Goal: Check status: Check status

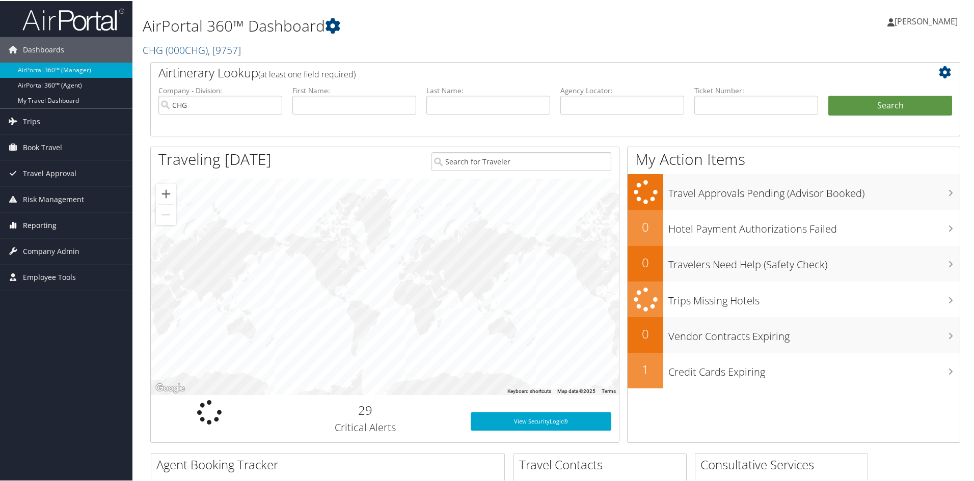
click at [57, 227] on link "Reporting" at bounding box center [66, 224] width 132 height 25
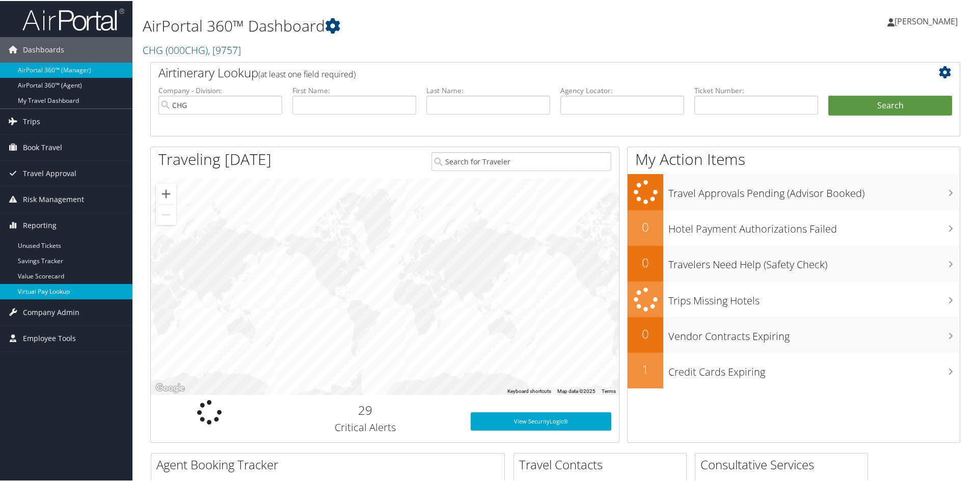
click at [48, 292] on link "Virtual Pay Lookup" at bounding box center [66, 290] width 132 height 15
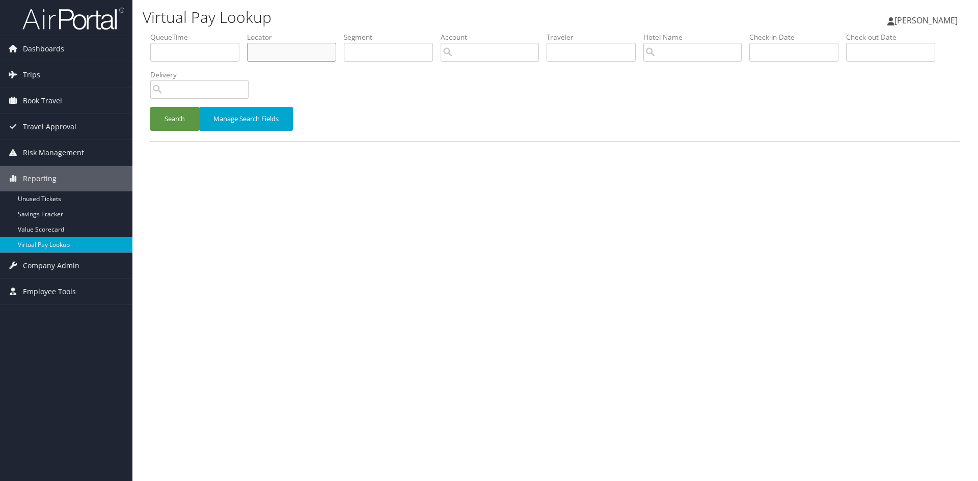
click at [313, 51] on input "text" at bounding box center [291, 52] width 89 height 19
paste input "WZSQXR"
type input "WZSQXR"
click at [169, 113] on button "Search" at bounding box center [174, 119] width 49 height 24
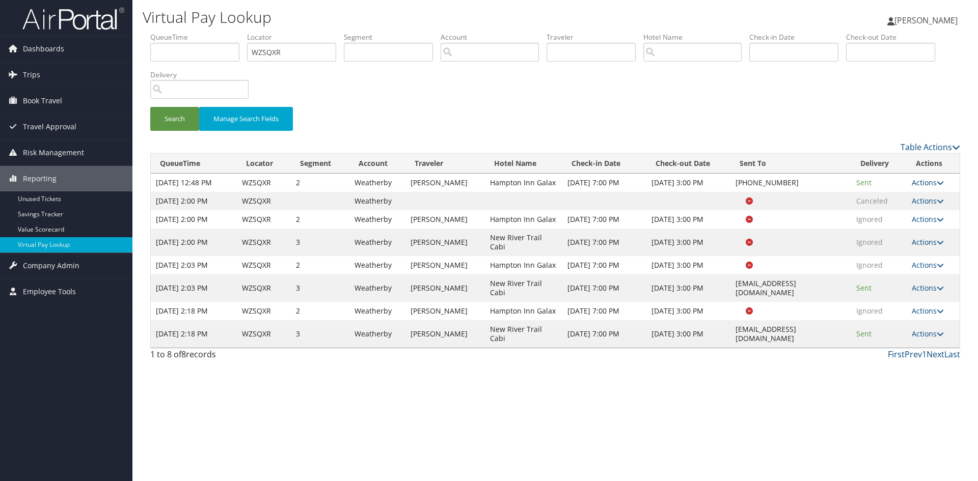
click at [919, 187] on link "Actions" at bounding box center [928, 183] width 32 height 10
drag, startPoint x: 894, startPoint y: 252, endPoint x: 879, endPoint y: 249, distance: 15.6
click at [879, 249] on link "View Itinerary" at bounding box center [898, 254] width 87 height 17
click at [928, 183] on link "Actions" at bounding box center [928, 183] width 32 height 10
click at [892, 221] on link "Logs" at bounding box center [898, 219] width 87 height 17
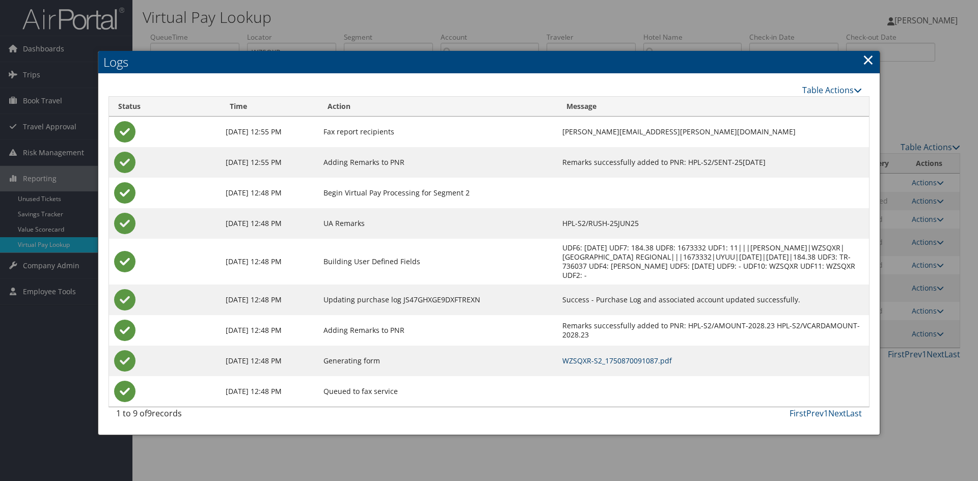
click at [601, 358] on link "WZSQXR-S2_1750870091087.pdf" at bounding box center [617, 361] width 110 height 10
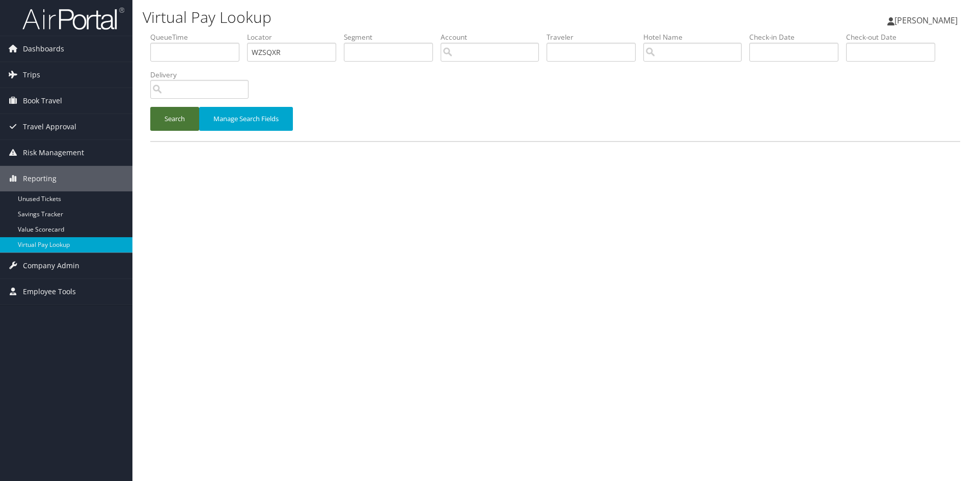
drag, startPoint x: 185, startPoint y: 122, endPoint x: 184, endPoint y: 117, distance: 5.8
click at [184, 121] on button "Search" at bounding box center [174, 119] width 49 height 24
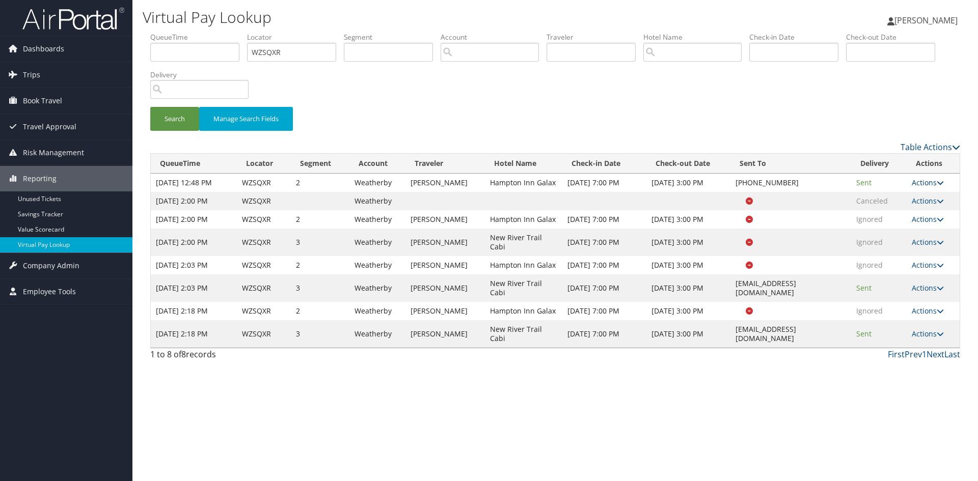
click at [922, 186] on link "Actions" at bounding box center [928, 183] width 32 height 10
click at [898, 255] on link "View Itinerary" at bounding box center [898, 254] width 87 height 17
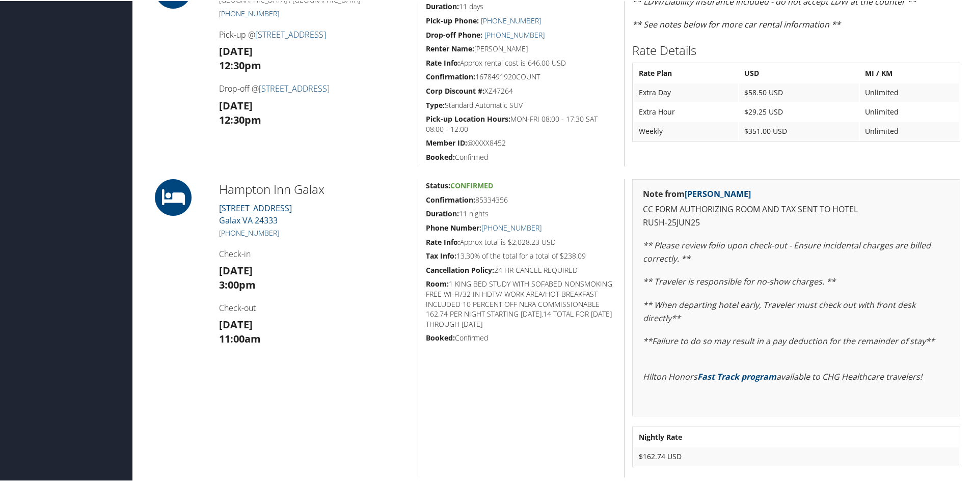
scroll to position [306, 0]
